Goal: Use online tool/utility: Utilize a website feature to perform a specific function

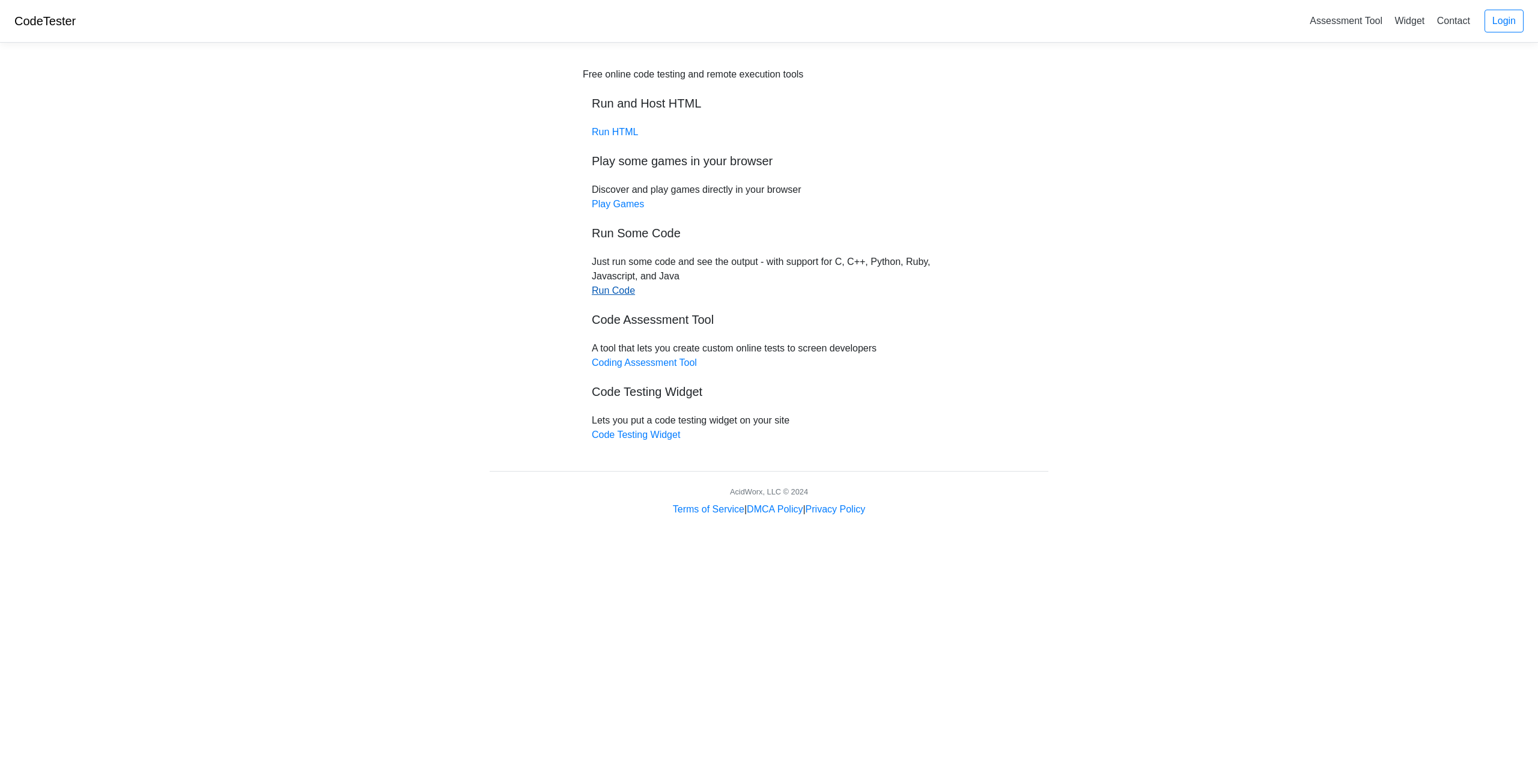
click at [618, 291] on link "Run Code" at bounding box center [613, 290] width 43 height 10
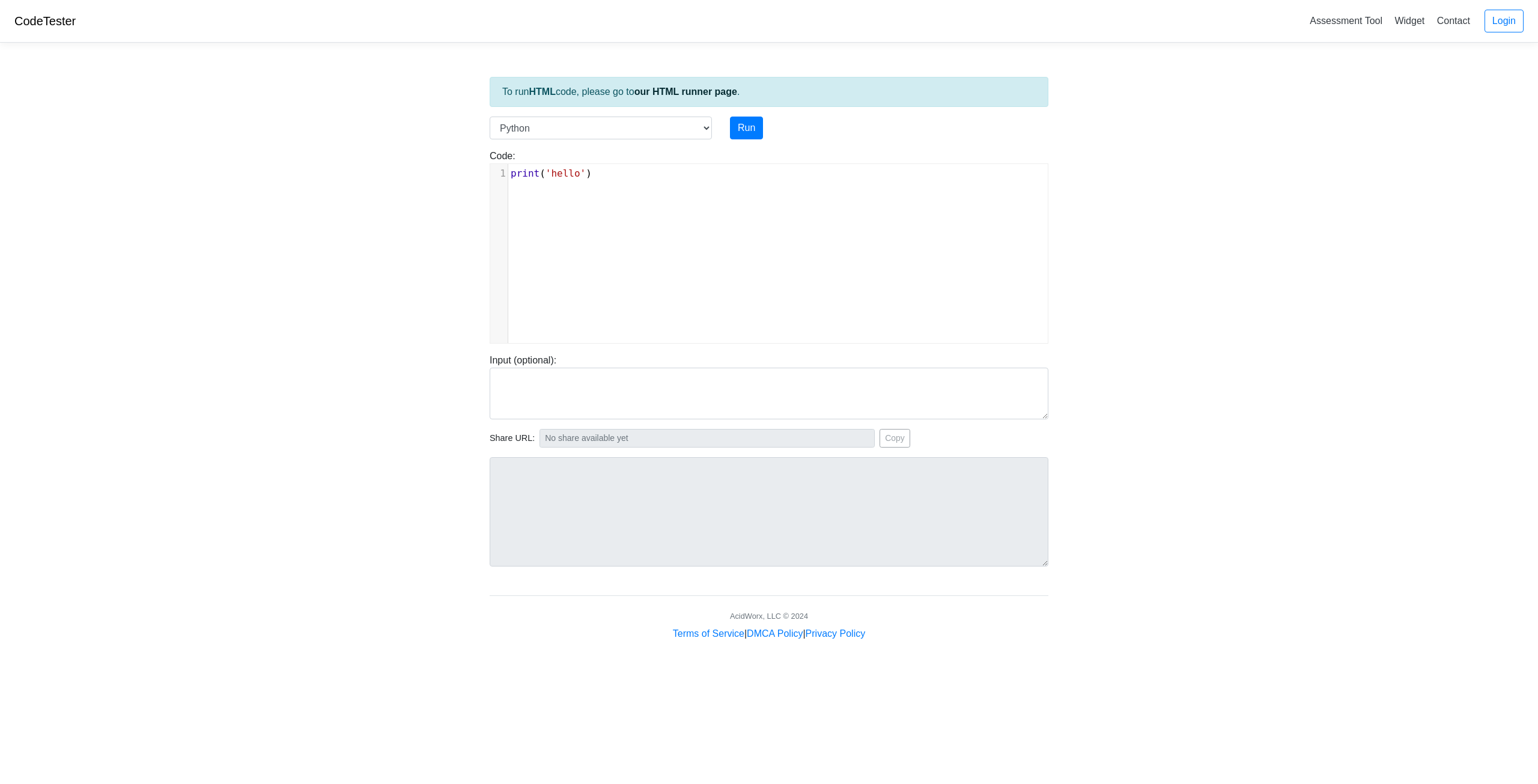
scroll to position [5, 0]
type textarea "print('hello')"
drag, startPoint x: 634, startPoint y: 190, endPoint x: 466, endPoint y: 174, distance: 168.8
click at [466, 174] on body "CodeTester Assessment Tool Widget Contact Login To run HTML code, please go to …" at bounding box center [769, 320] width 1538 height 641
click at [606, 126] on select "C C++ Go Java Javascript Python Ruby" at bounding box center [601, 127] width 222 height 23
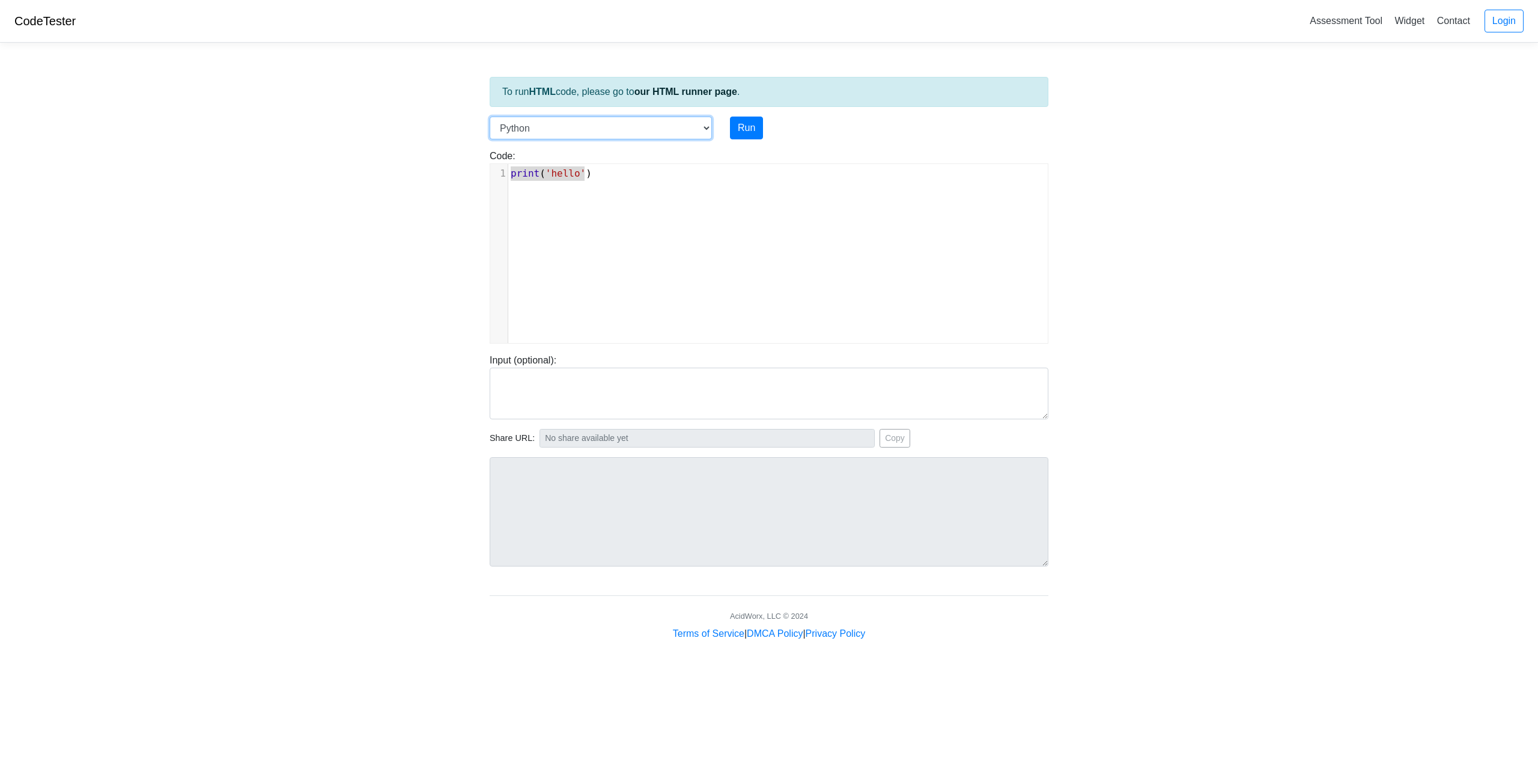
select select "c"
click at [490, 116] on select "C C++ Go Java Javascript Python Ruby" at bounding box center [601, 127] width 222 height 23
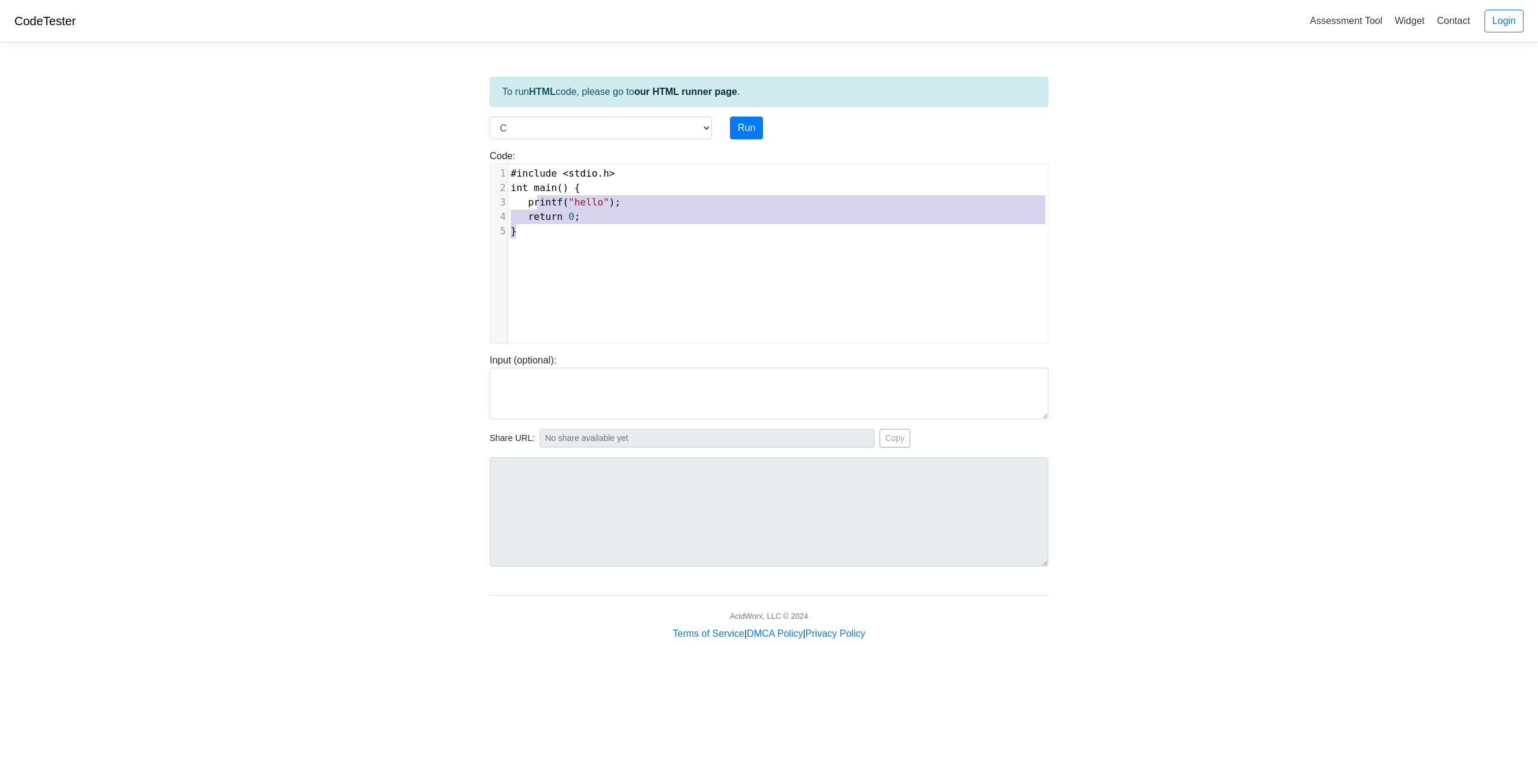
type textarea "#include <stdio.h> int main() { printf("hello"); return 0; }"
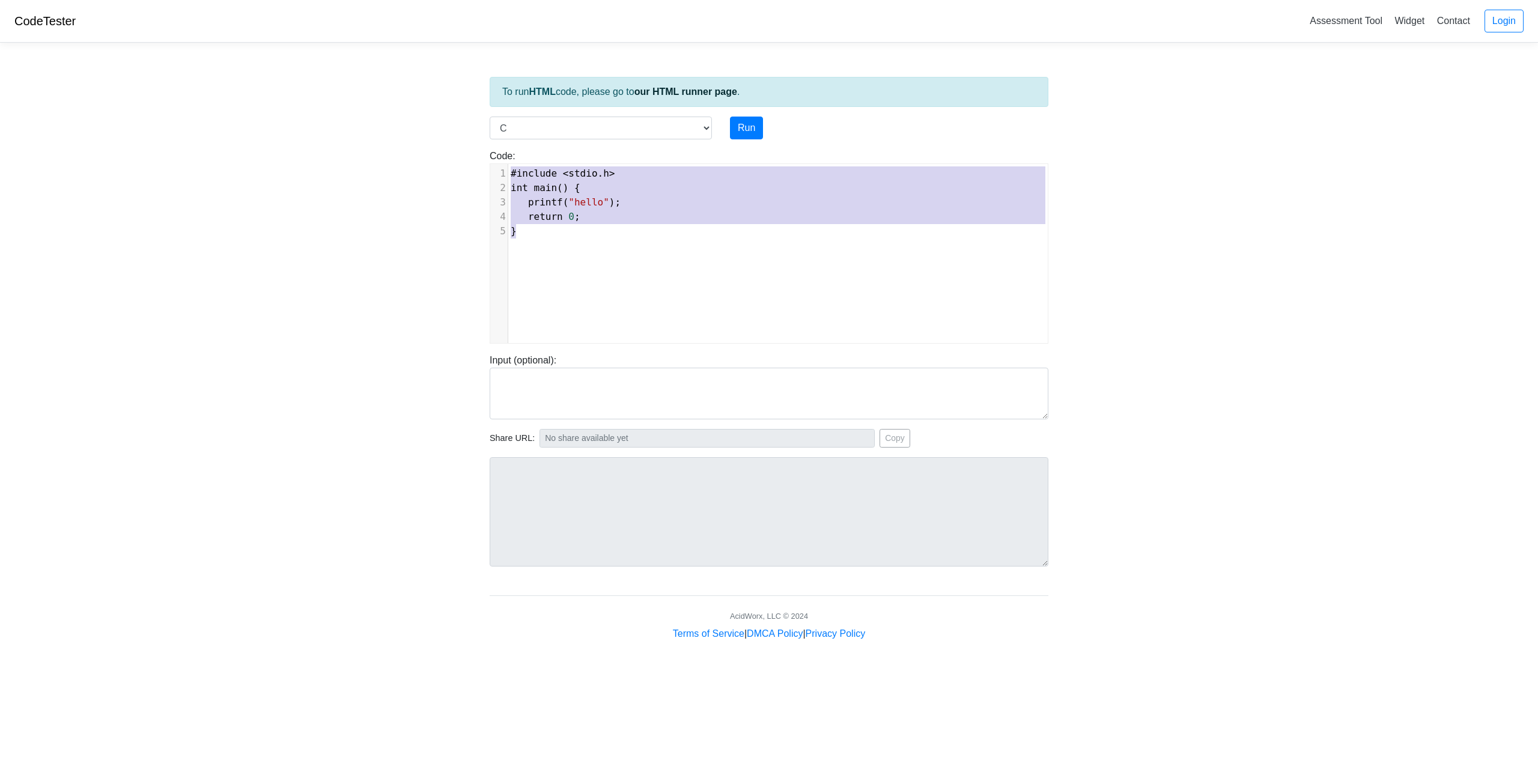
drag, startPoint x: 571, startPoint y: 246, endPoint x: 506, endPoint y: 168, distance: 101.5
click at [506, 168] on div "x 1 #include < stdio . h > 2 int main () { 3 printf ( "hello" ); 4 return 0 ; 5…" at bounding box center [777, 263] width 575 height 197
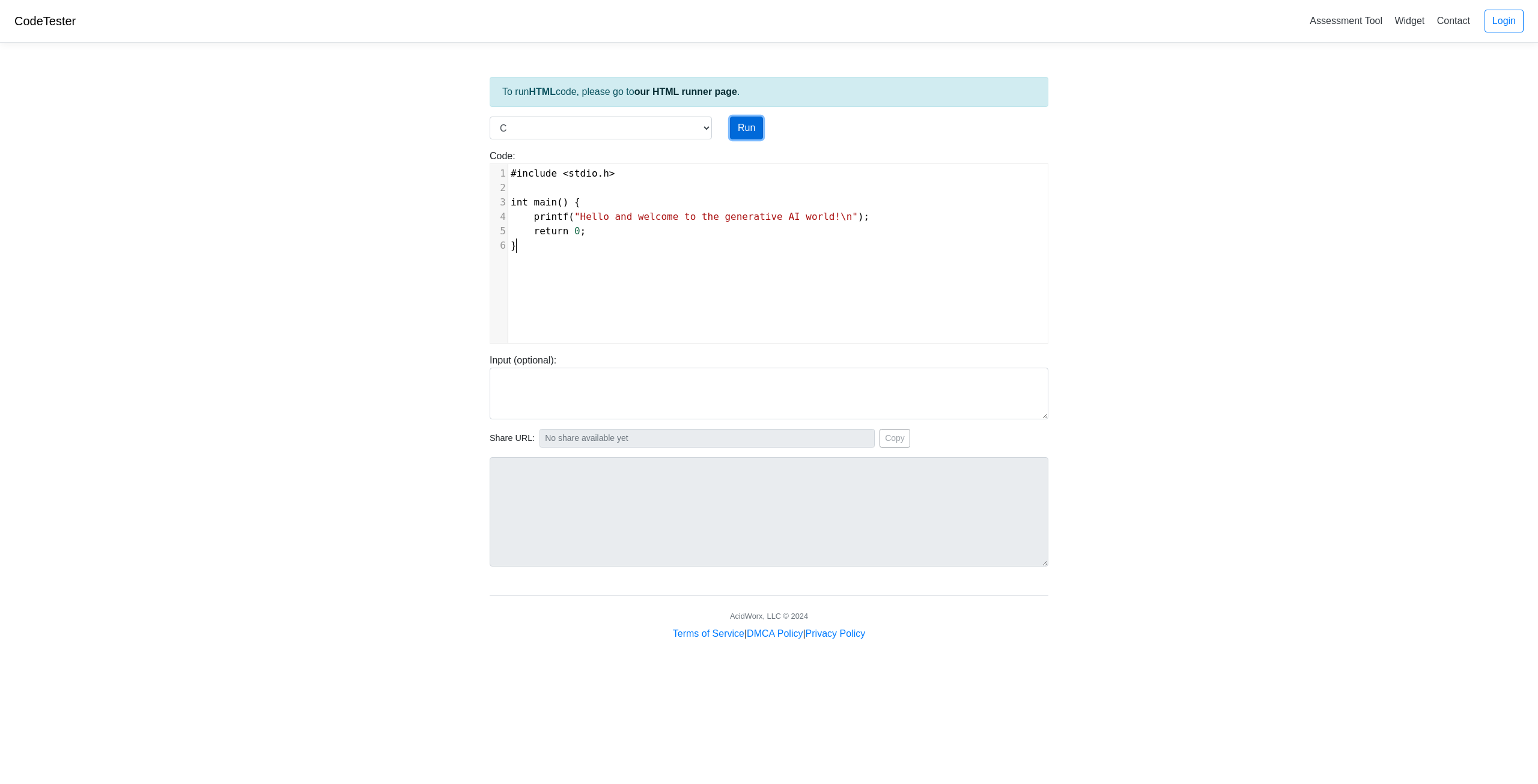
click at [739, 133] on button "Run" at bounding box center [746, 127] width 33 height 23
type input "[URL][DOMAIN_NAME]"
type textarea "Stdout: Hello and welcome to the generative AI world!"
click at [707, 124] on select "C C++ Go Java Javascript Python Ruby" at bounding box center [601, 127] width 222 height 23
click at [1243, 187] on body "CodeTester Assessment Tool Widget Contact Login To run HTML code, please go to …" at bounding box center [769, 320] width 1538 height 641
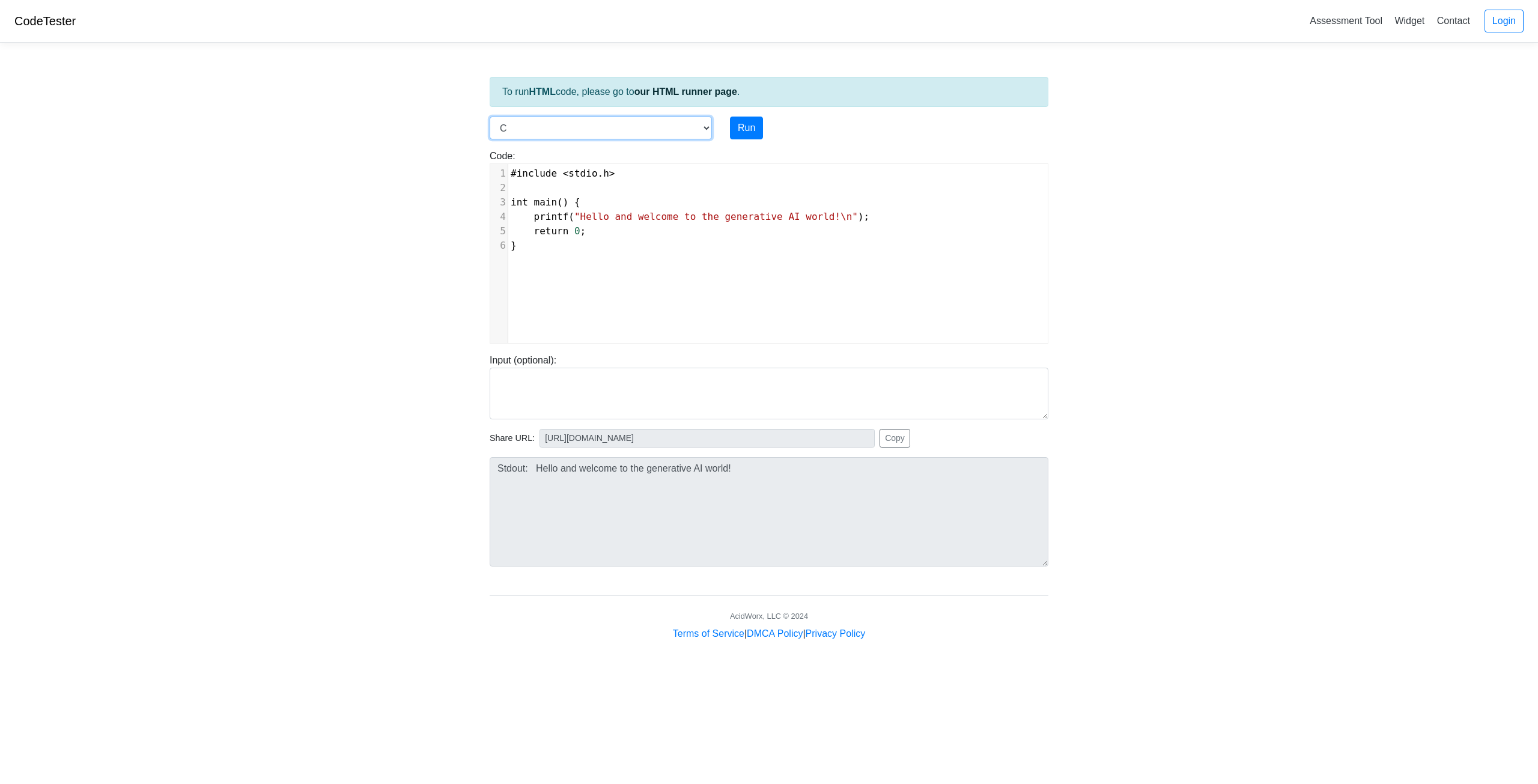
click at [657, 131] on select "C C++ Go Java Javascript Python Ruby" at bounding box center [601, 127] width 222 height 23
select select "python"
click at [490, 116] on select "C C++ Go Java Javascript Python Ruby" at bounding box center [601, 127] width 222 height 23
type textarea "print('hello')"
drag, startPoint x: 634, startPoint y: 181, endPoint x: 500, endPoint y: 174, distance: 134.2
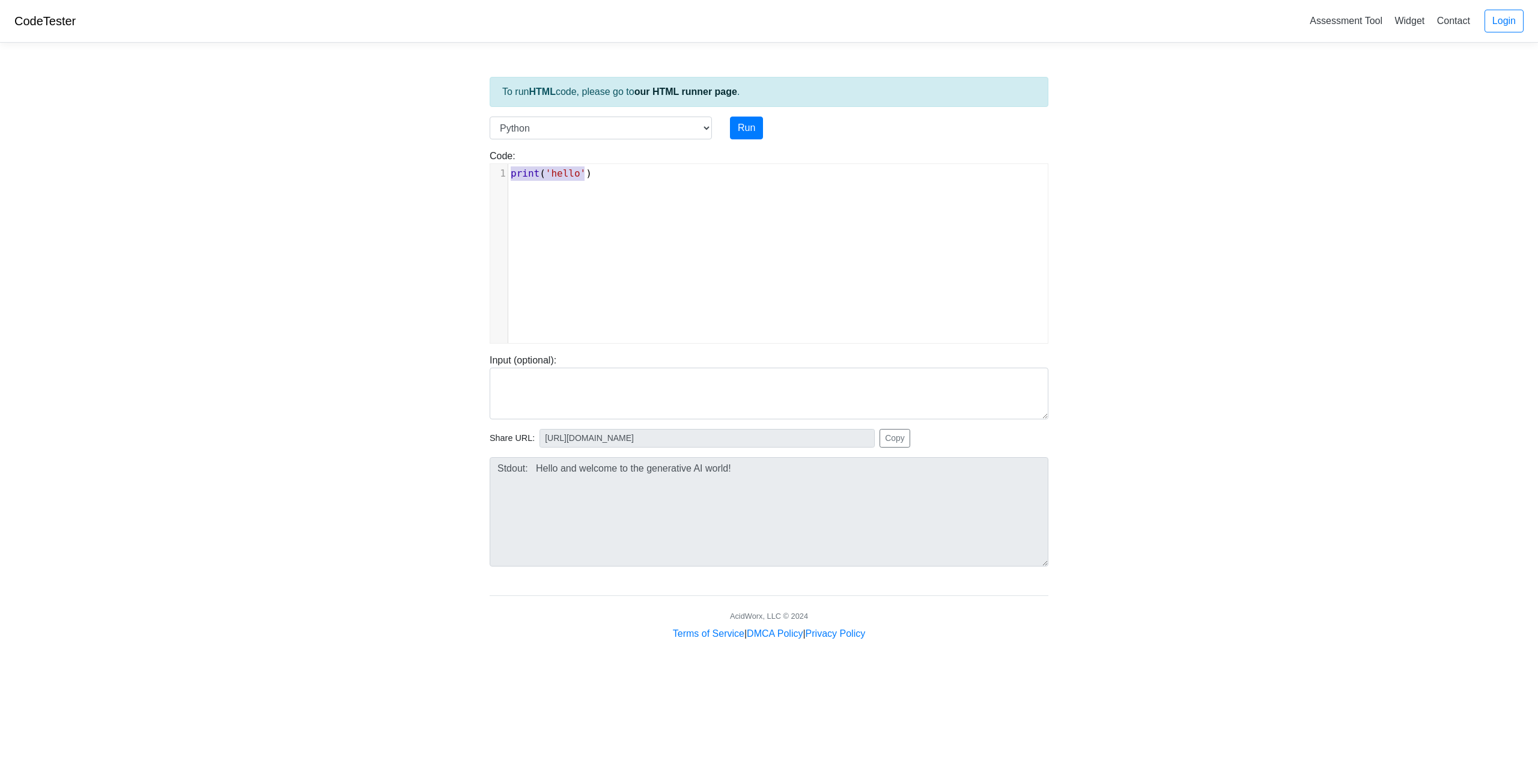
click at [508, 174] on div "x 1 print ( 'hello' )" at bounding box center [783, 174] width 549 height 19
click at [749, 135] on button "Run" at bounding box center [746, 127] width 33 height 23
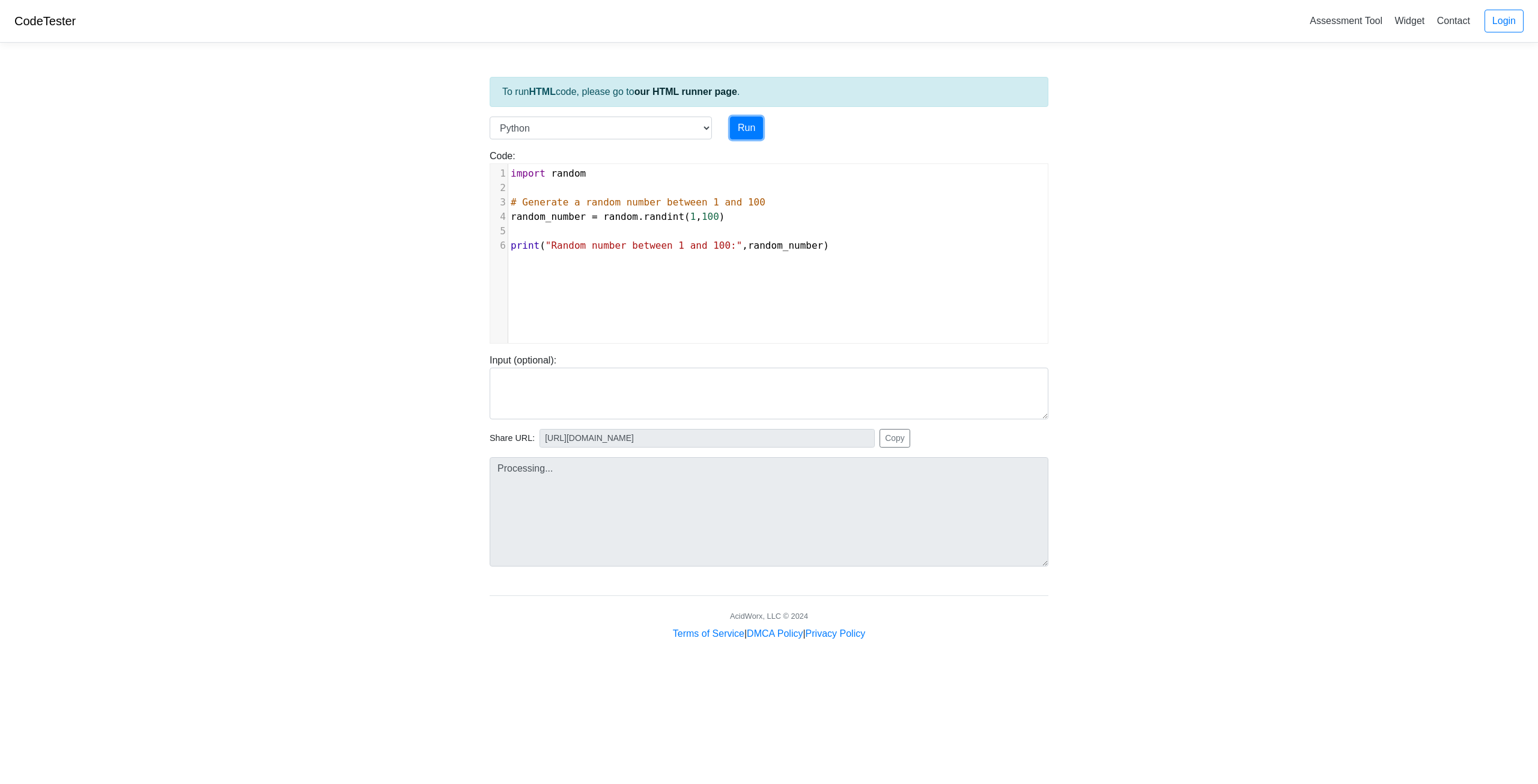
type input "[URL][DOMAIN_NAME]"
type textarea "Stdout: Random number between 1 and 100: 83"
click at [744, 125] on button "Run" at bounding box center [746, 127] width 33 height 23
type input "[URL][DOMAIN_NAME]"
type textarea "Stdout: Random number between 1 and 100: 78"
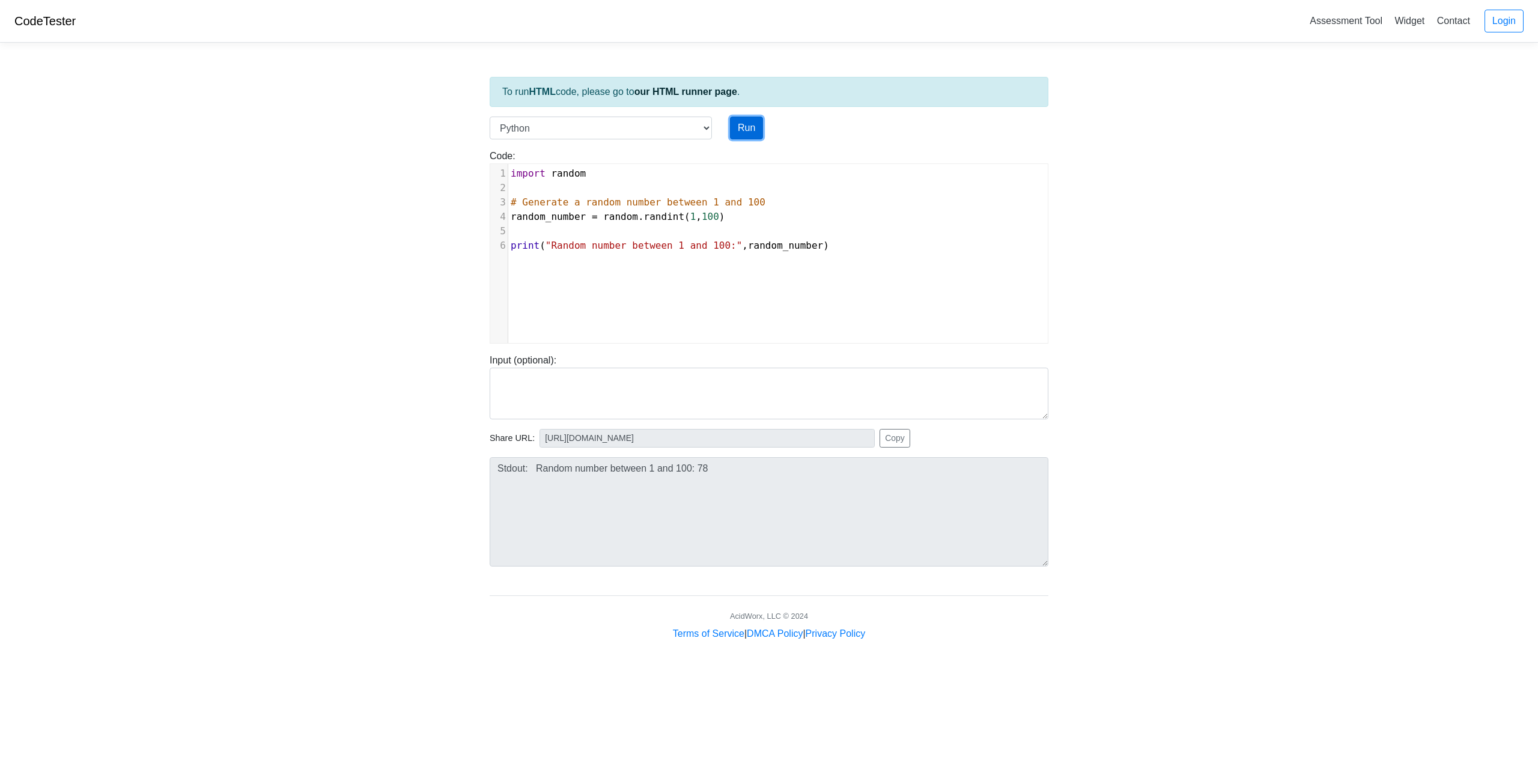
click at [743, 126] on button "Run" at bounding box center [746, 127] width 33 height 23
type input "[URL][DOMAIN_NAME]"
type textarea "Stdout: Random number between 1 and 100: 38"
